Goal: Task Accomplishment & Management: Manage account settings

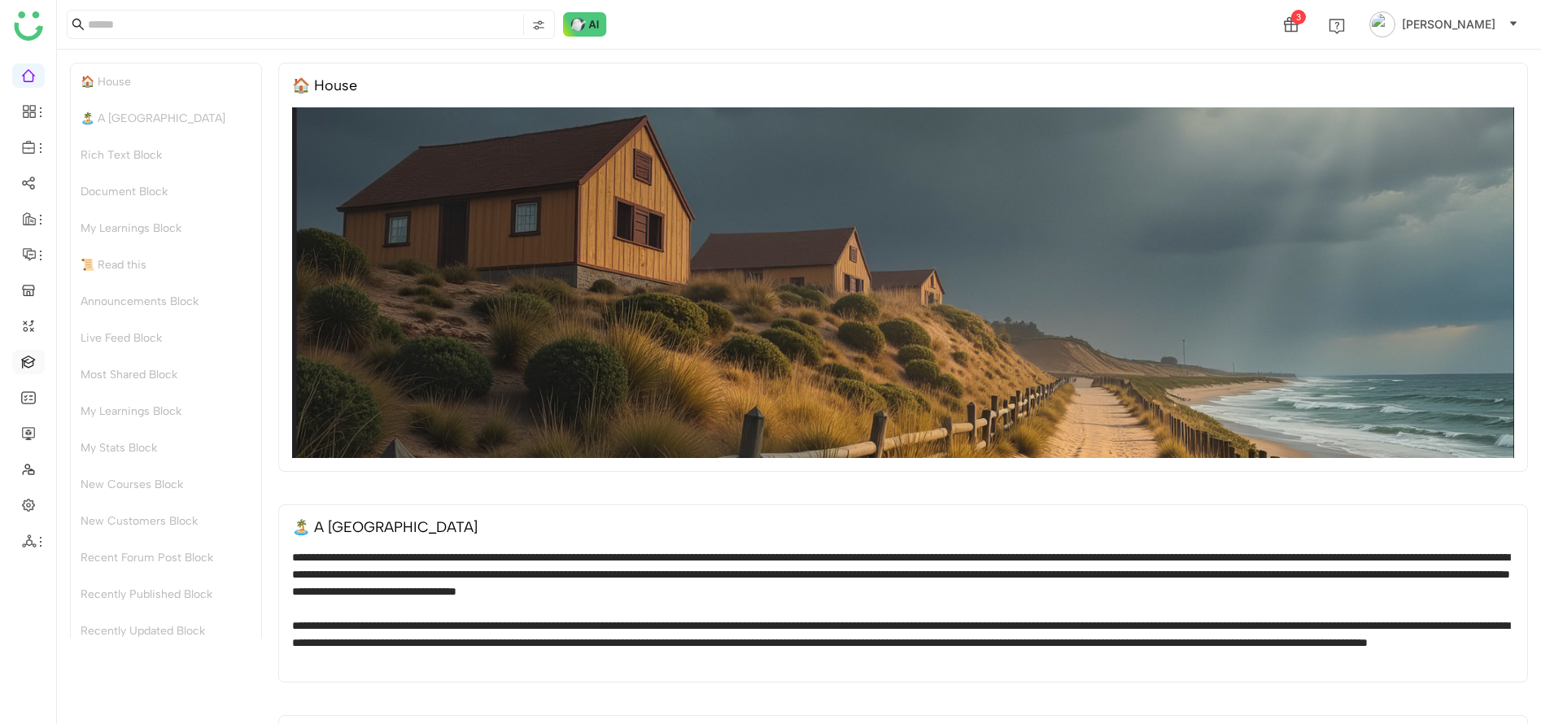
click at [28, 368] on link at bounding box center [28, 361] width 15 height 14
click at [29, 360] on link at bounding box center [28, 361] width 15 height 14
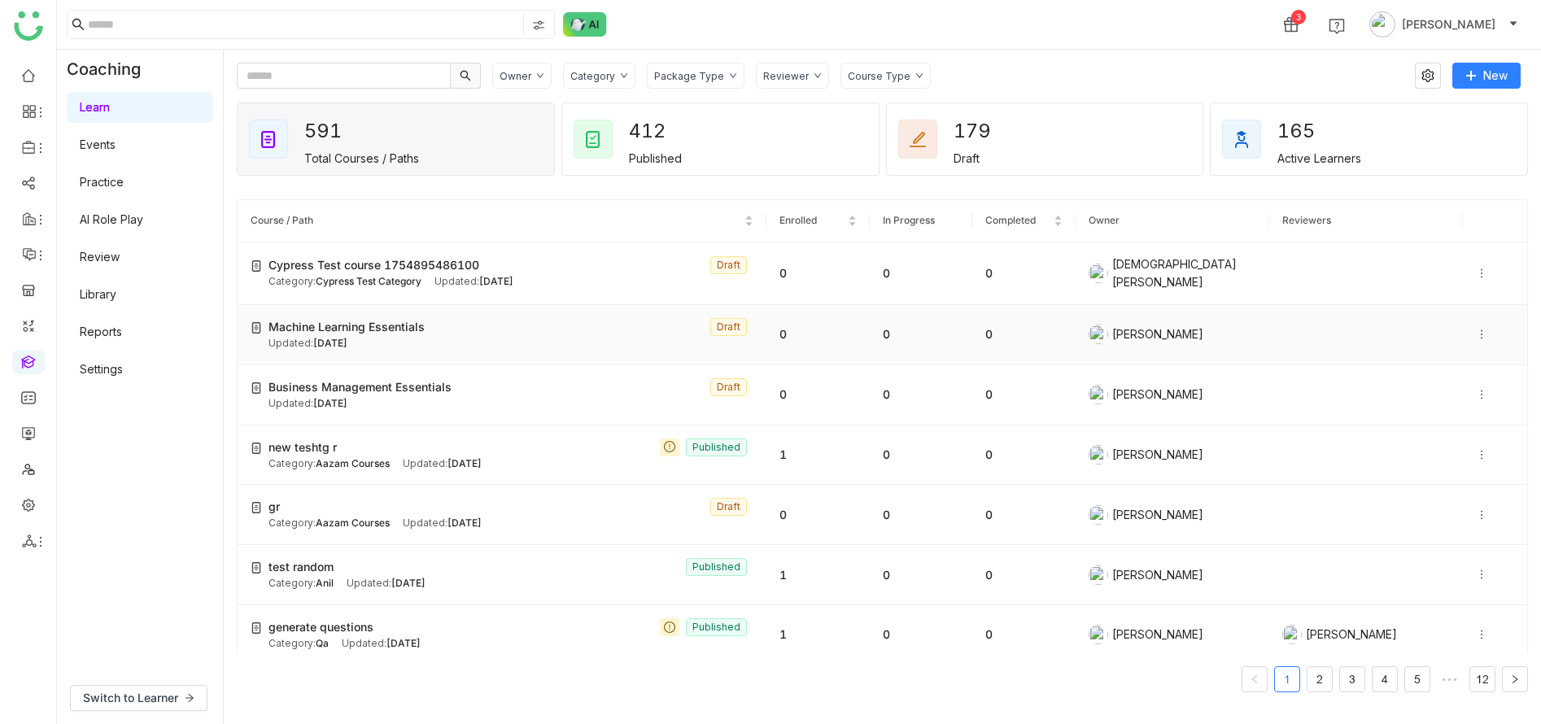
click at [432, 307] on td "Machine Learning Essentials Draft Updated: Aug 11, 2025" at bounding box center [502, 335] width 529 height 60
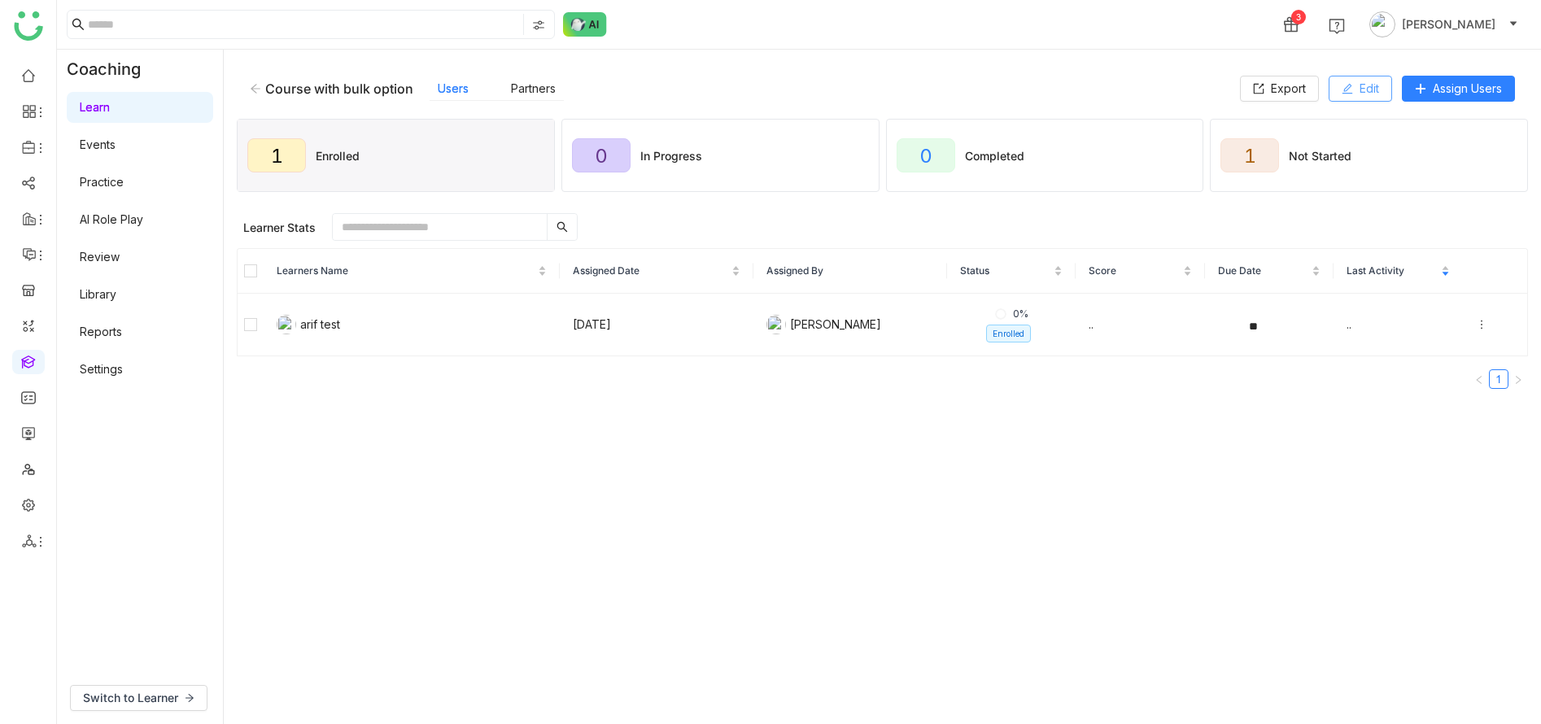
click at [1370, 89] on span "Edit" at bounding box center [1369, 89] width 20 height 18
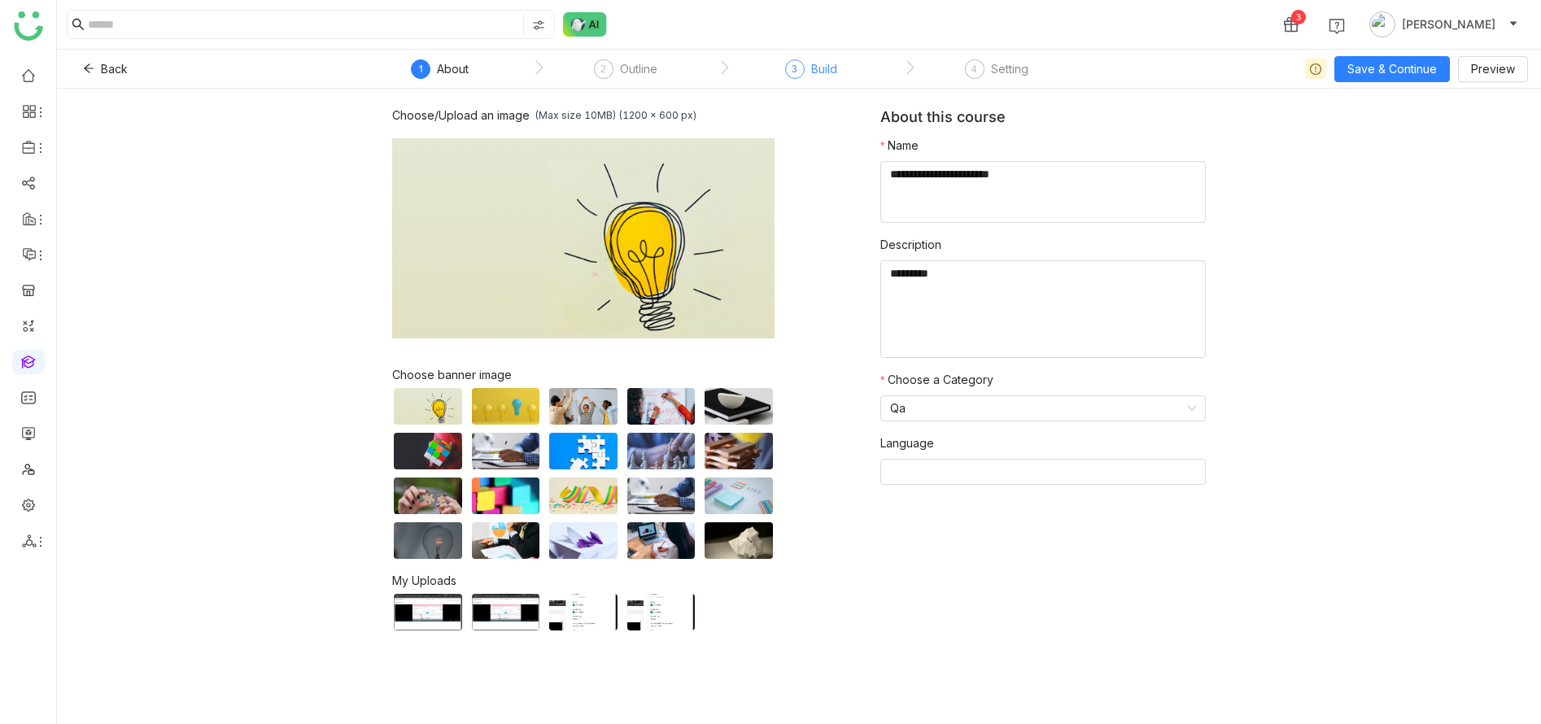
click at [826, 72] on div "Build" at bounding box center [824, 69] width 26 height 20
